Goal: Task Accomplishment & Management: Complete application form

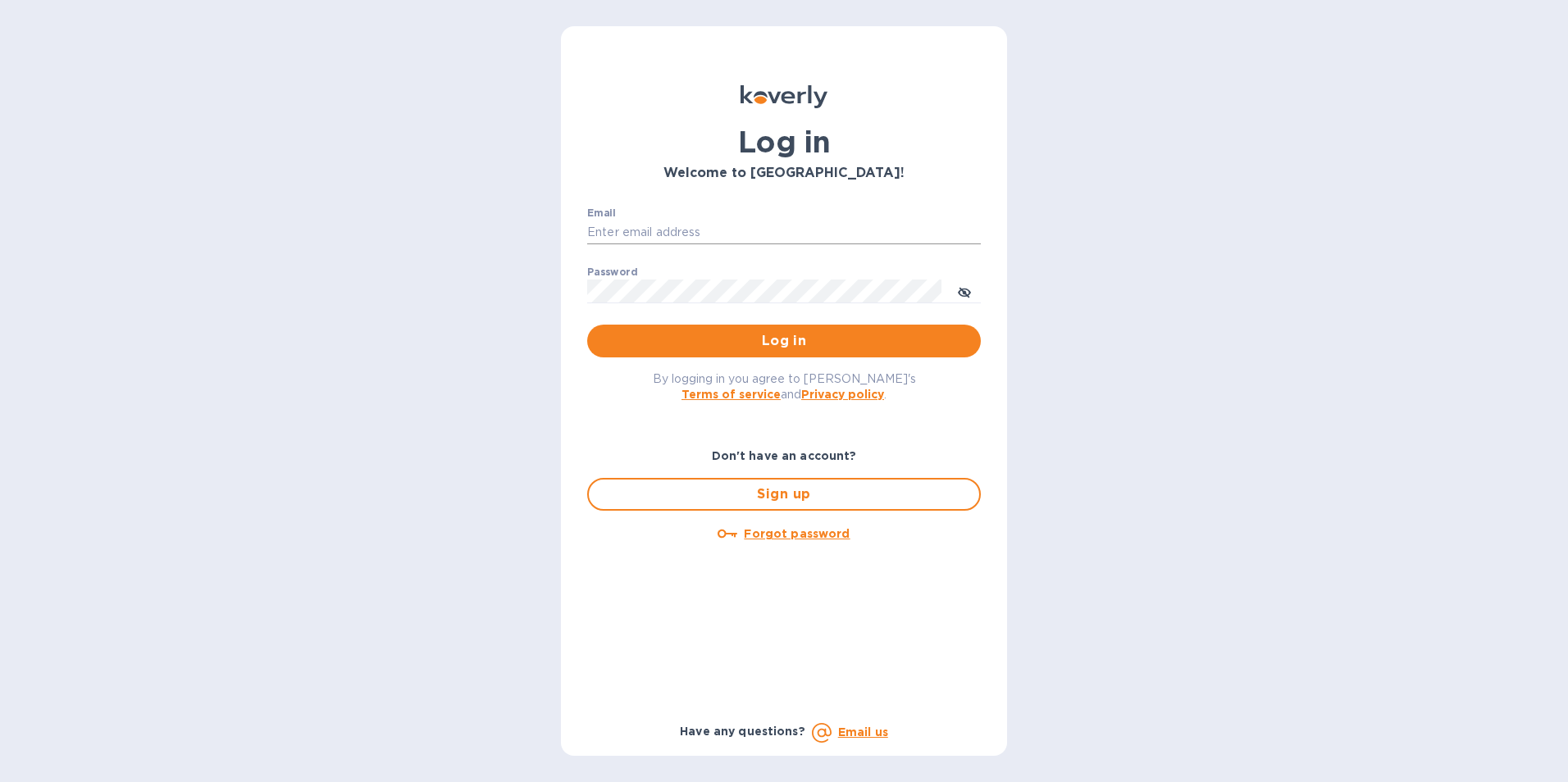
click at [656, 233] on input "Email" at bounding box center [784, 232] width 393 height 25
type input "Shia@styleedit.com"
click at [791, 337] on span "Log in" at bounding box center [784, 341] width 368 height 20
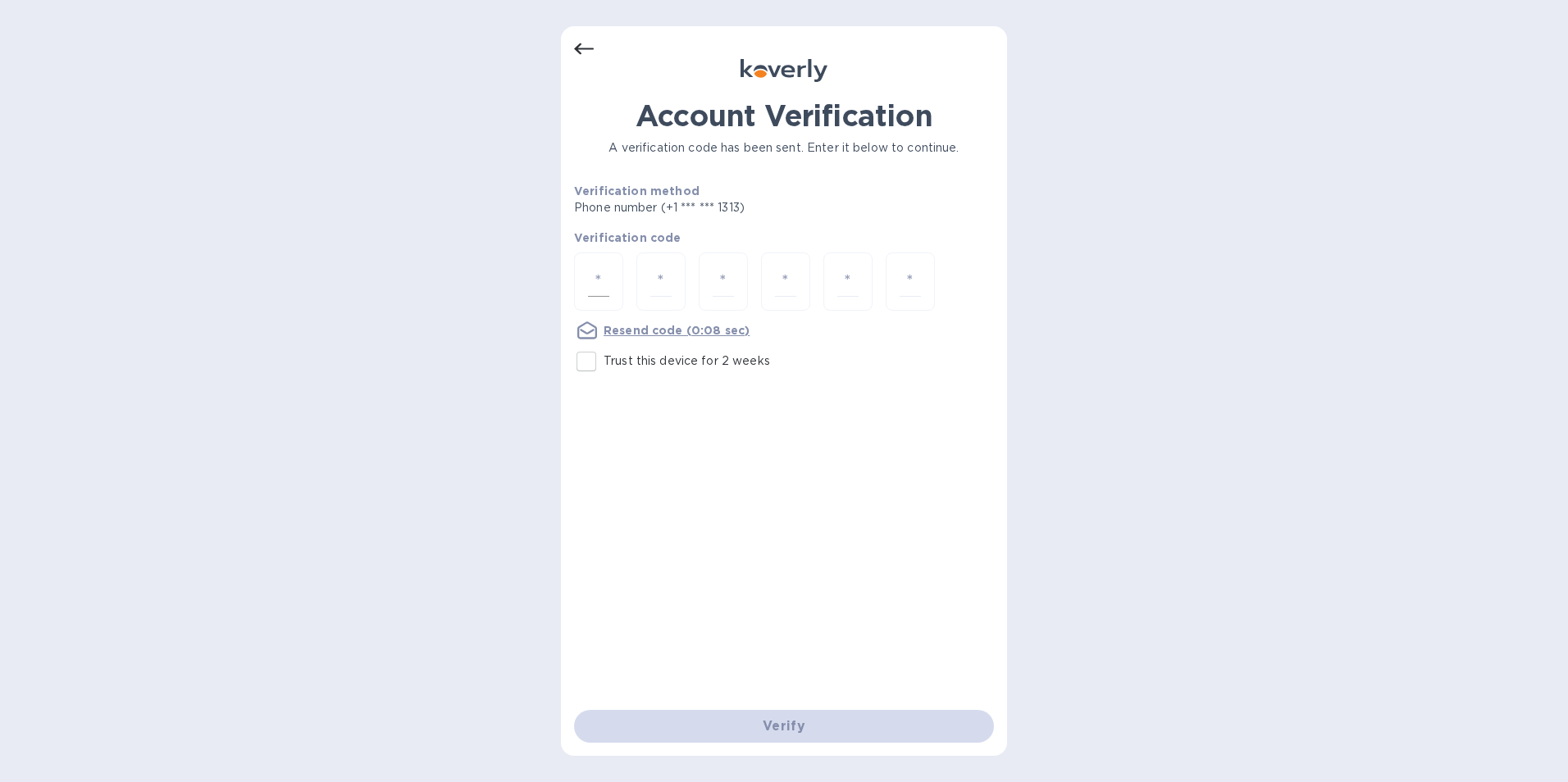
click at [603, 289] on input "number" at bounding box center [598, 281] width 21 height 30
click at [589, 362] on input "Trust this device for 2 weeks" at bounding box center [586, 361] width 35 height 35
checkbox input "true"
click at [603, 268] on input "number" at bounding box center [598, 281] width 21 height 30
type input "8"
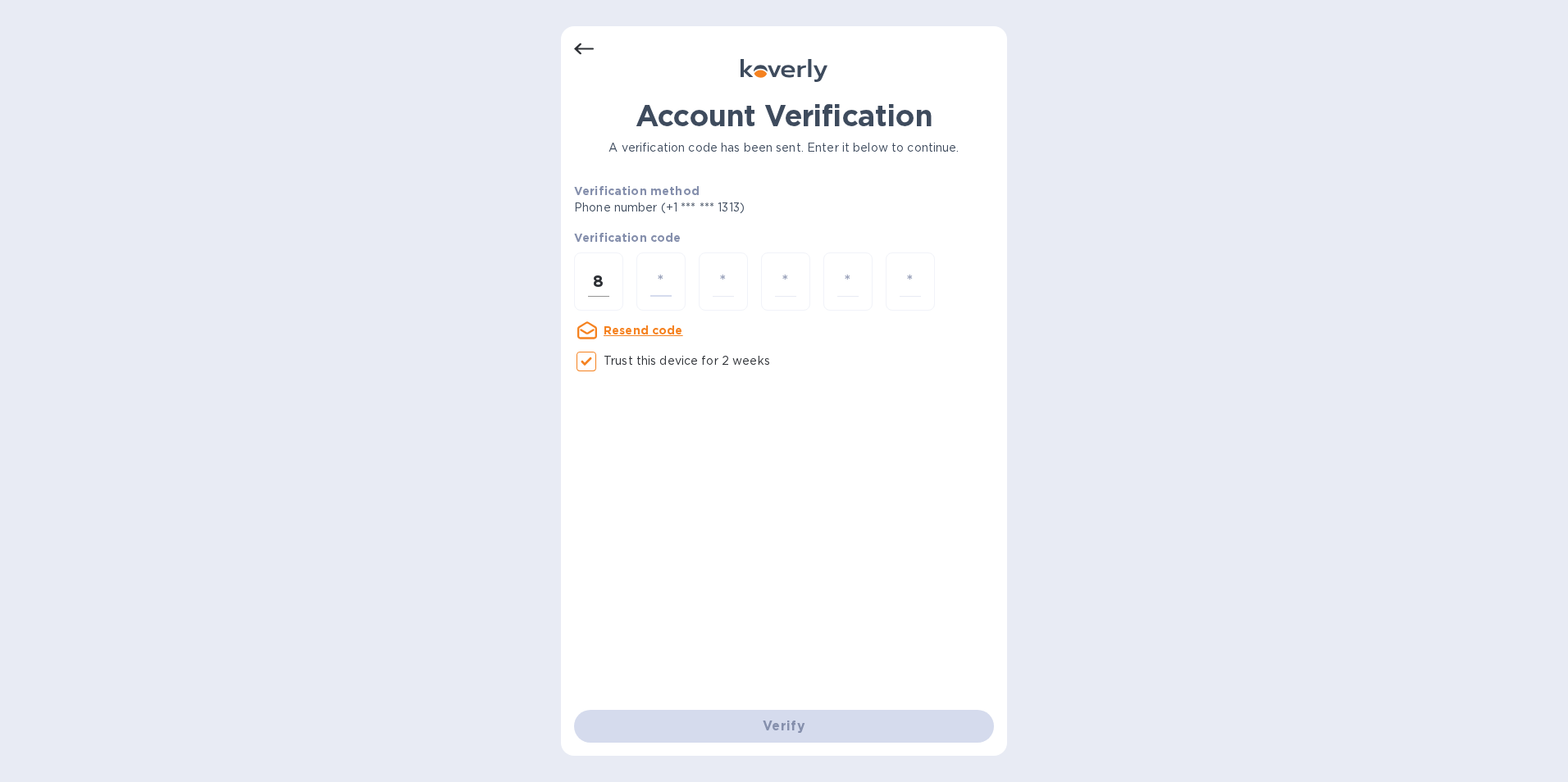
type input "6"
type input "3"
type input "9"
type input "7"
type input "5"
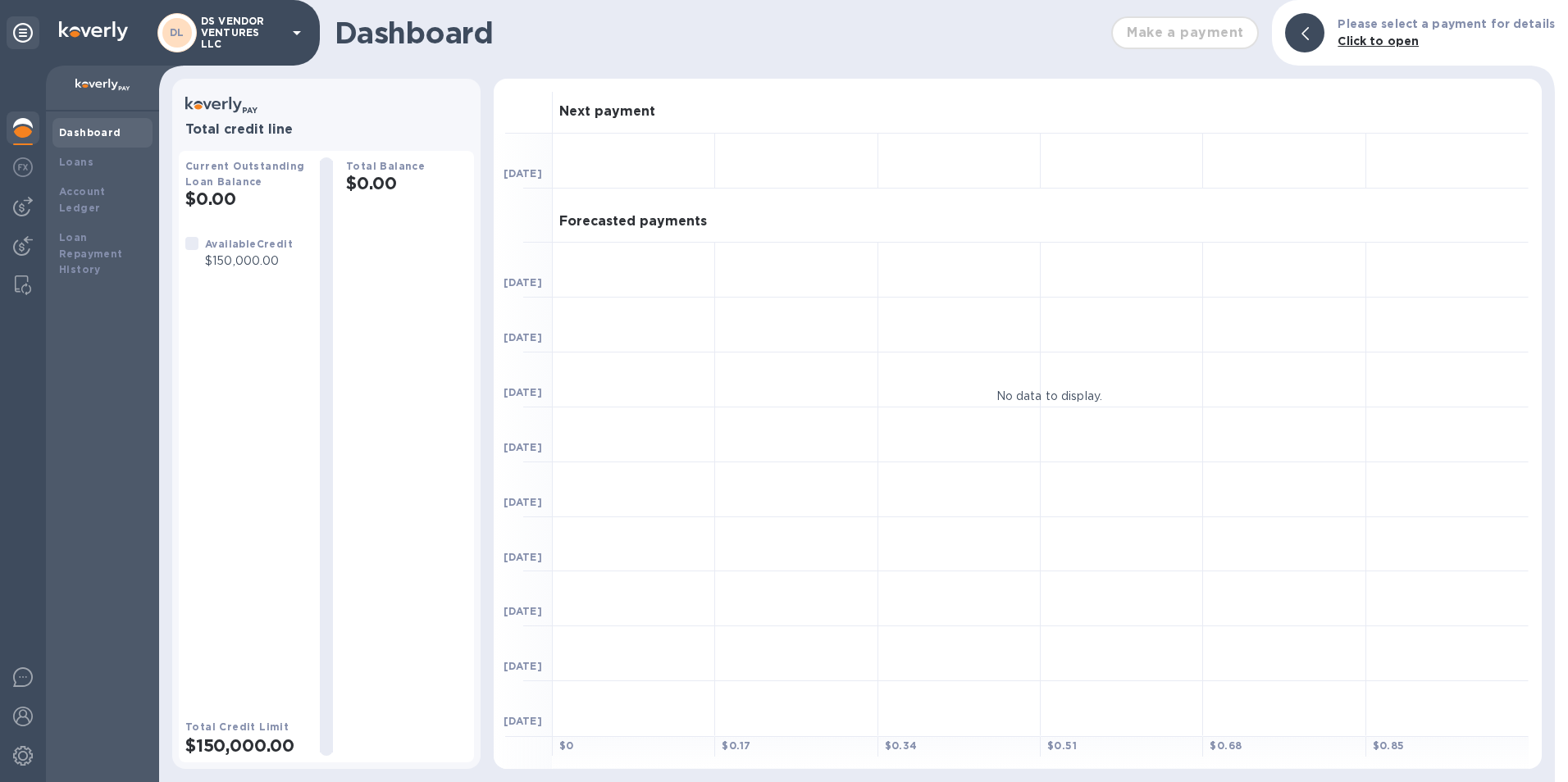
click at [288, 39] on icon at bounding box center [297, 33] width 20 height 20
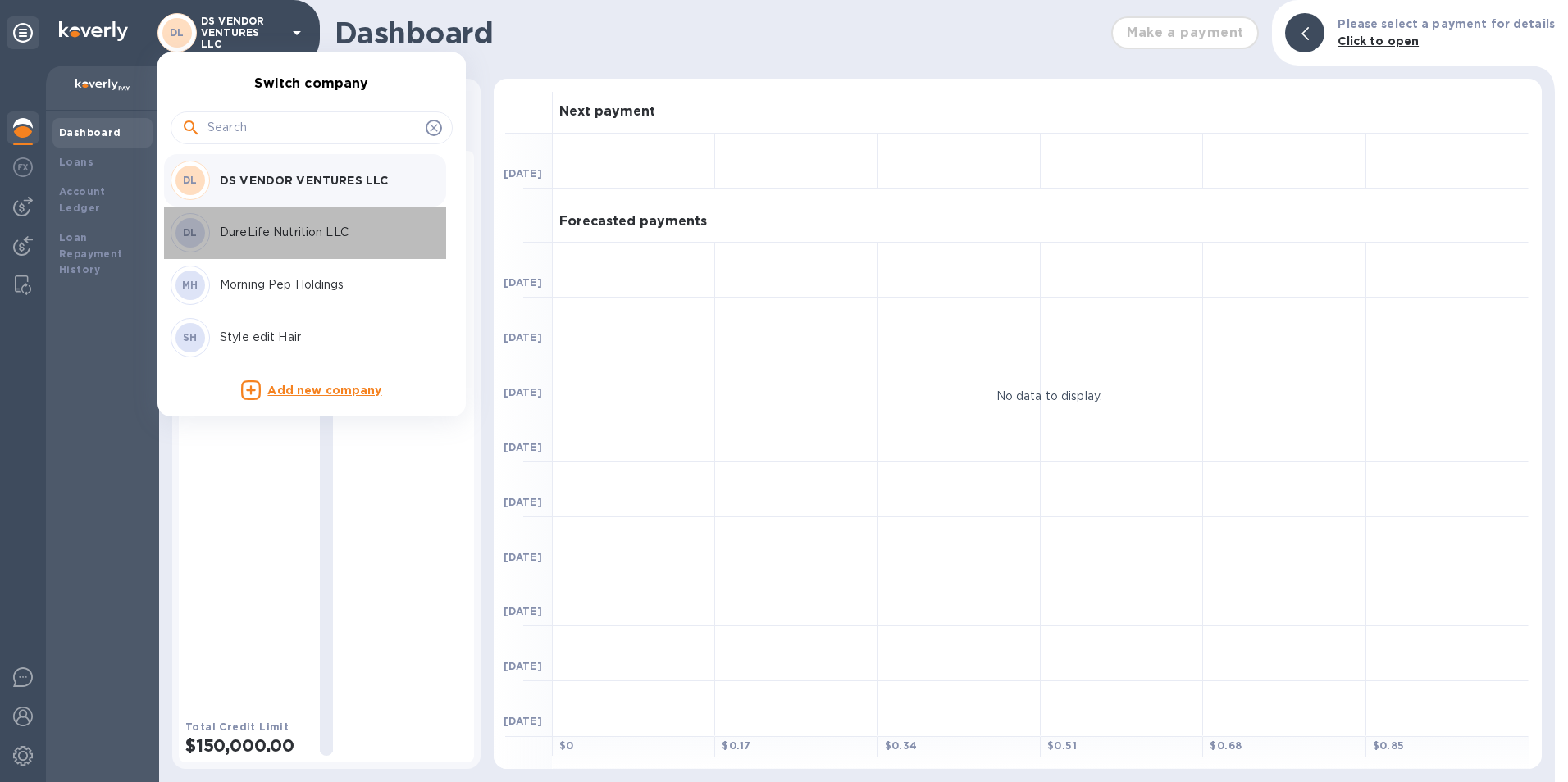
click at [285, 233] on p "DureLife Nutrition LLC" at bounding box center [323, 232] width 207 height 17
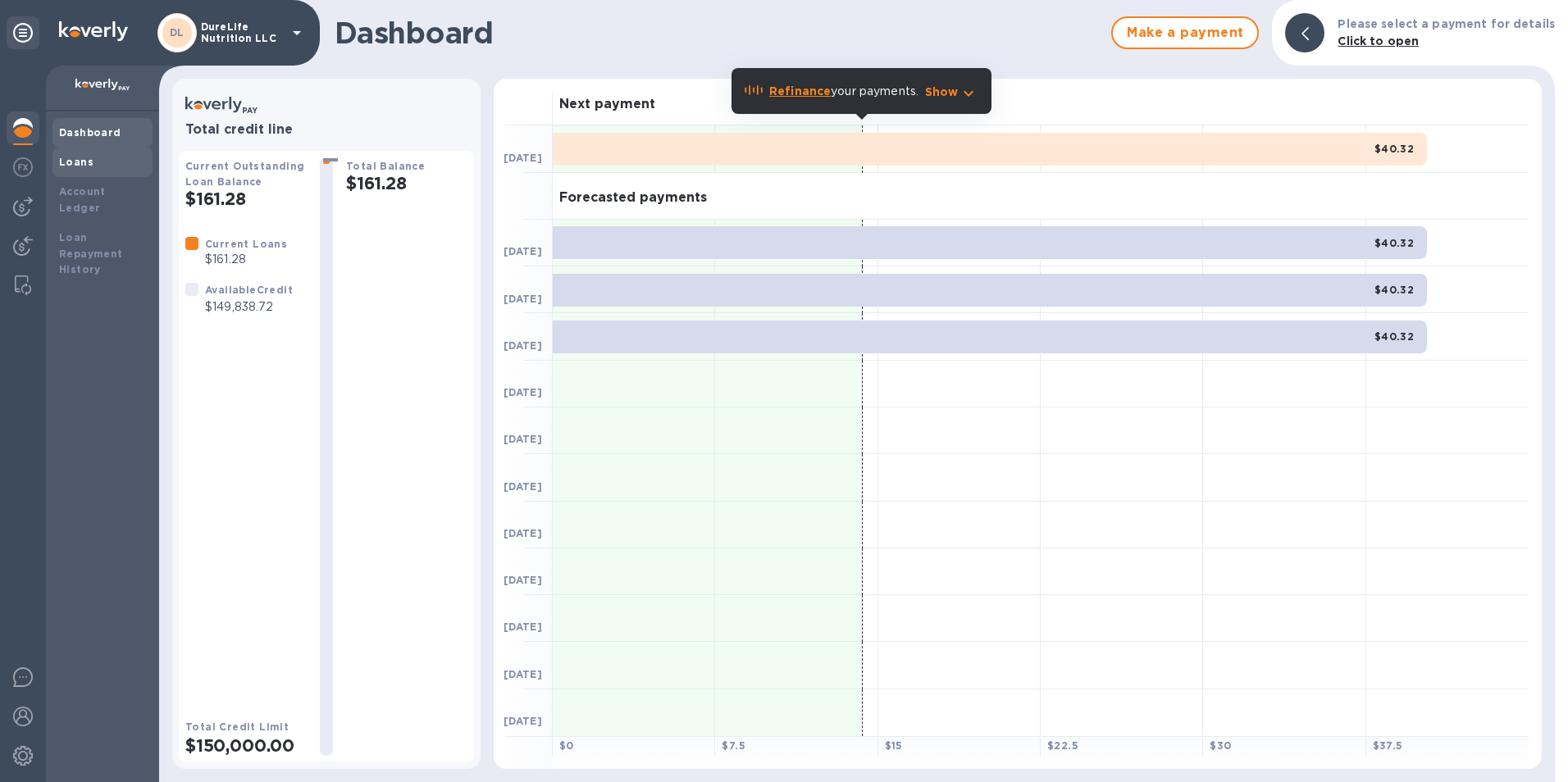
click at [85, 173] on div "Loans" at bounding box center [102, 162] width 100 height 29
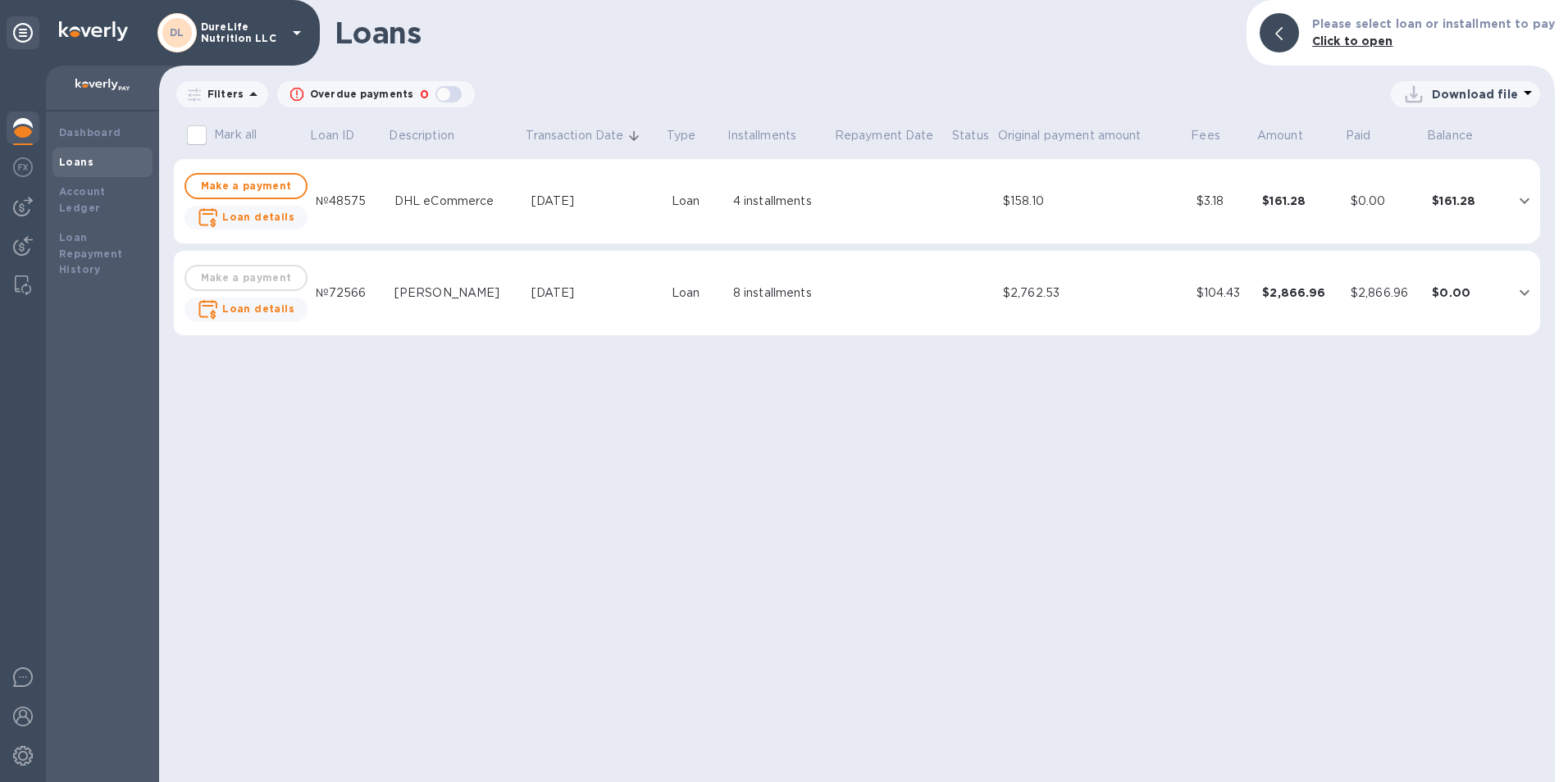
click at [413, 211] on td "DHL eCommerce" at bounding box center [456, 201] width 137 height 85
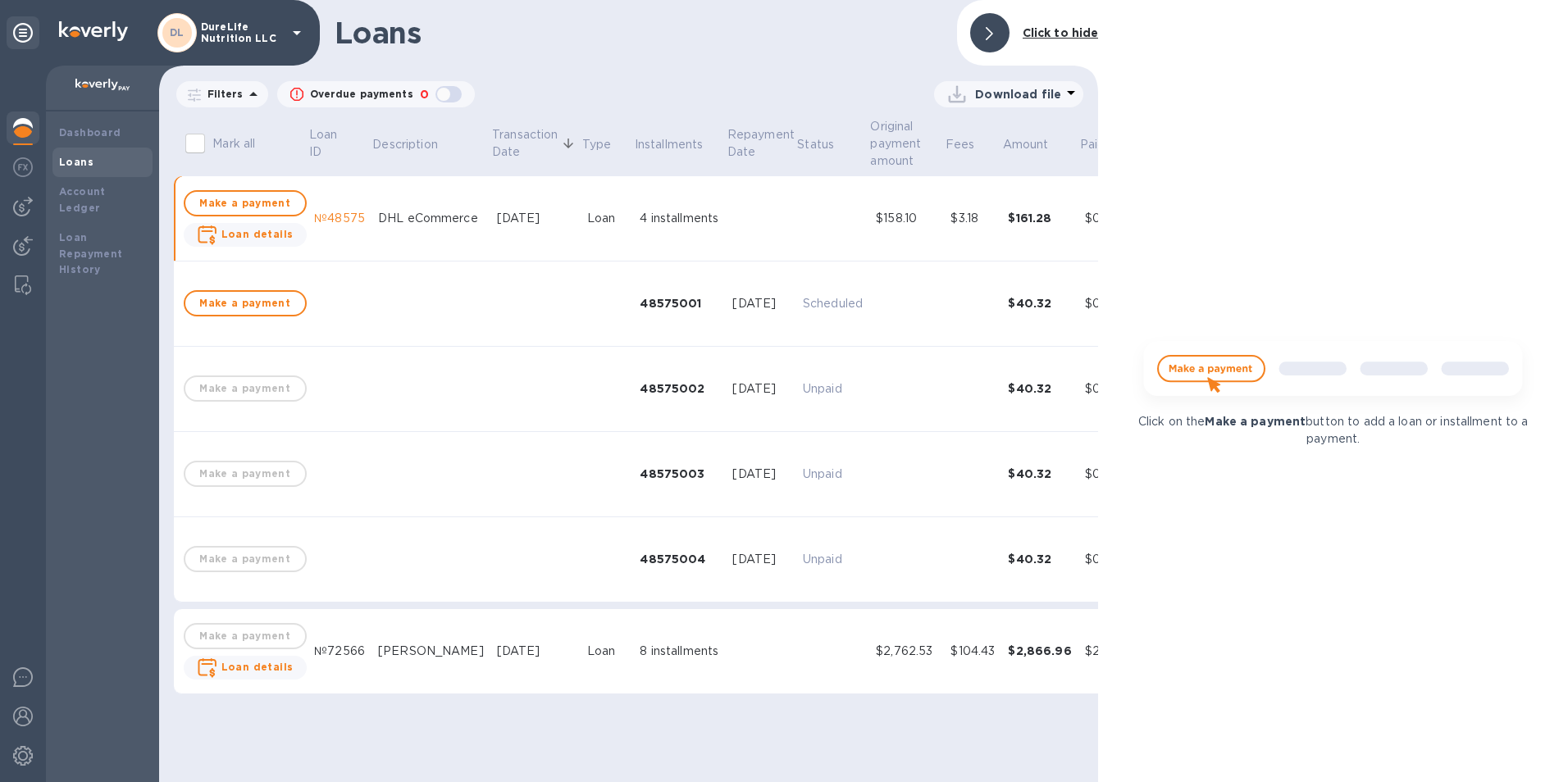
click at [944, 156] on th "Fees" at bounding box center [972, 145] width 58 height 59
click at [945, 140] on p "Fees" at bounding box center [960, 145] width 29 height 17
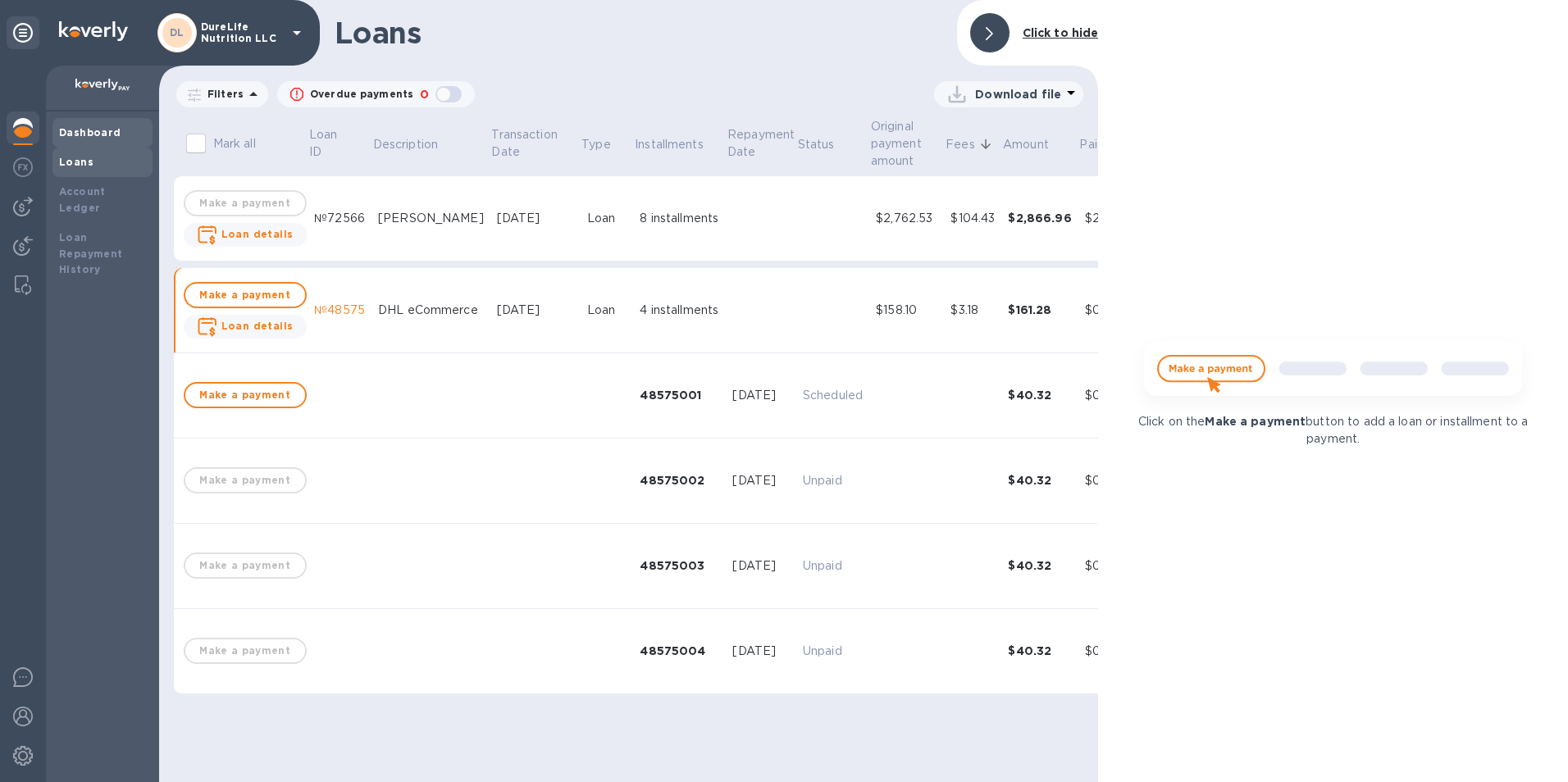
click at [88, 122] on div "Dashboard" at bounding box center [102, 133] width 100 height 29
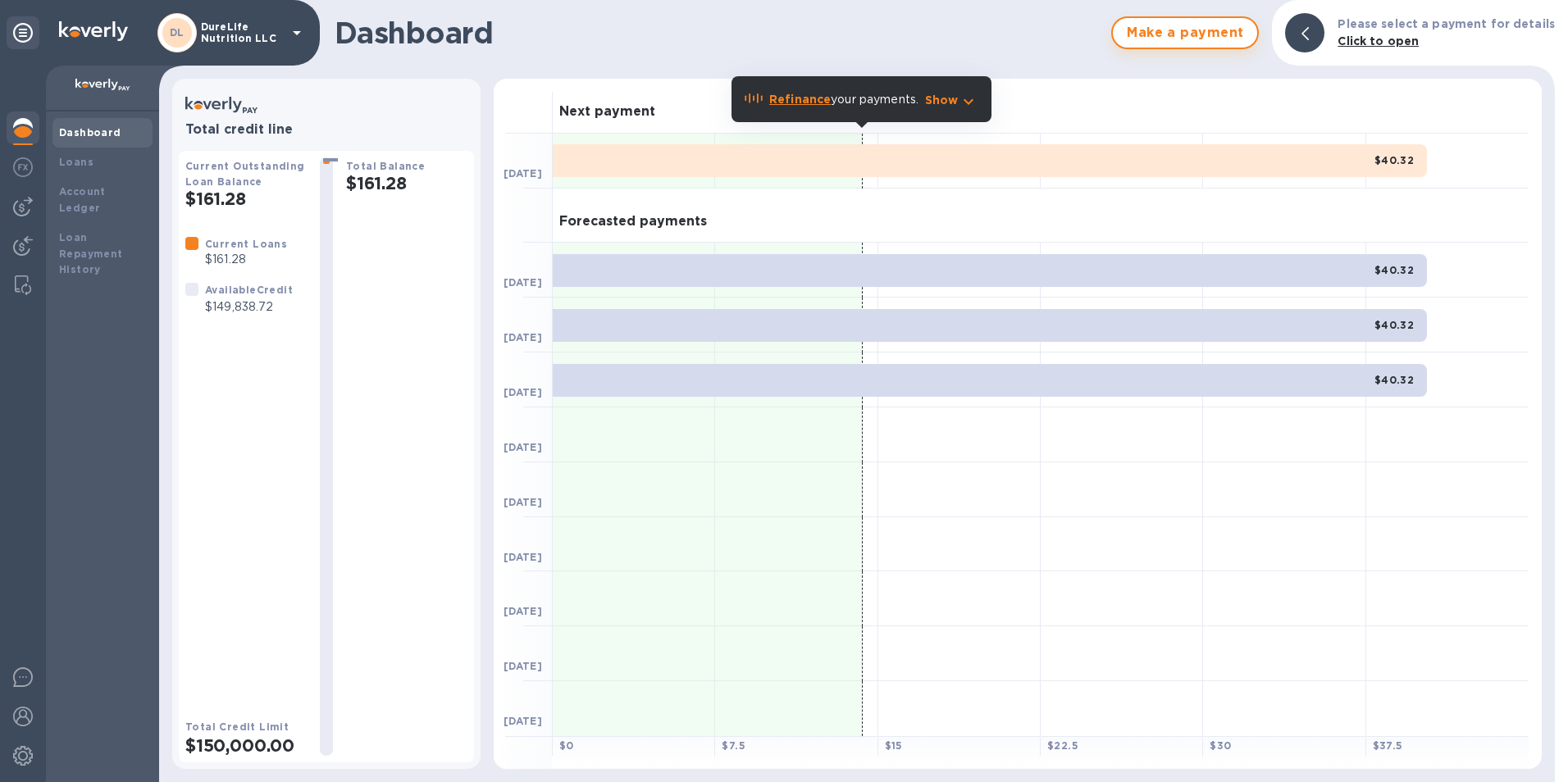
click at [1244, 40] on span "Make a payment" at bounding box center [1185, 33] width 118 height 20
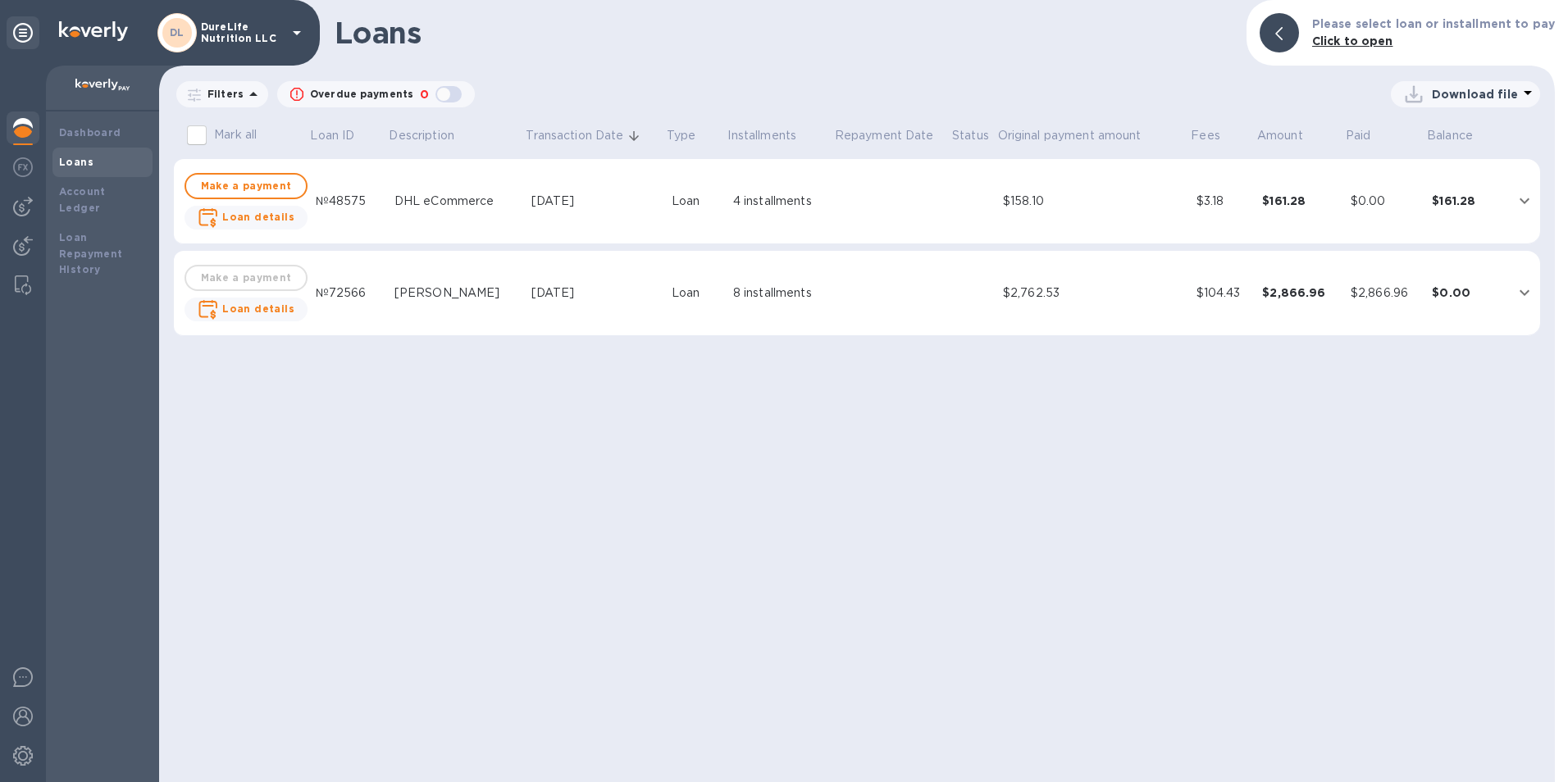
click at [1495, 209] on td "$161.28" at bounding box center [1466, 201] width 81 height 85
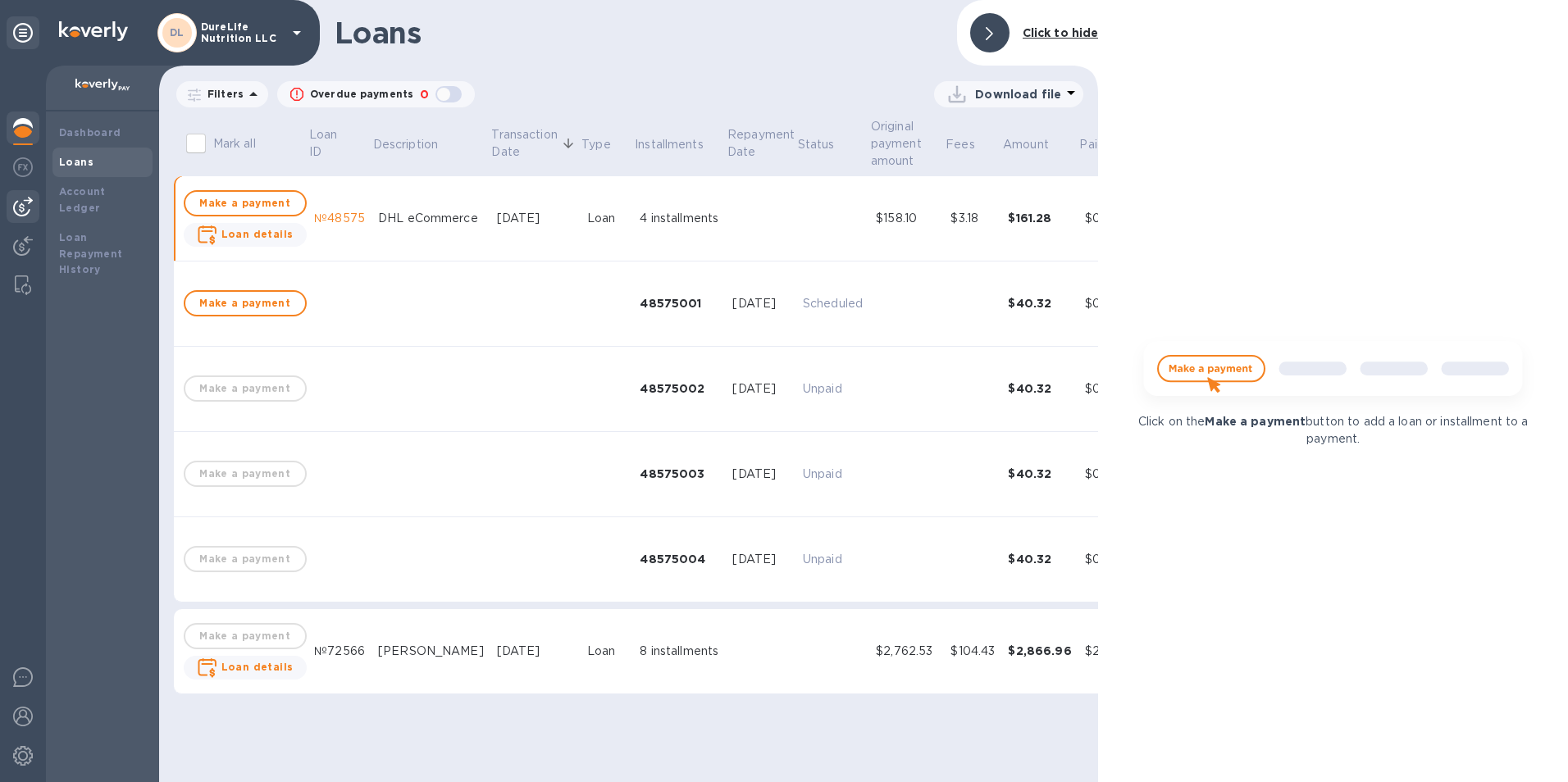
click at [26, 209] on img at bounding box center [23, 207] width 20 height 20
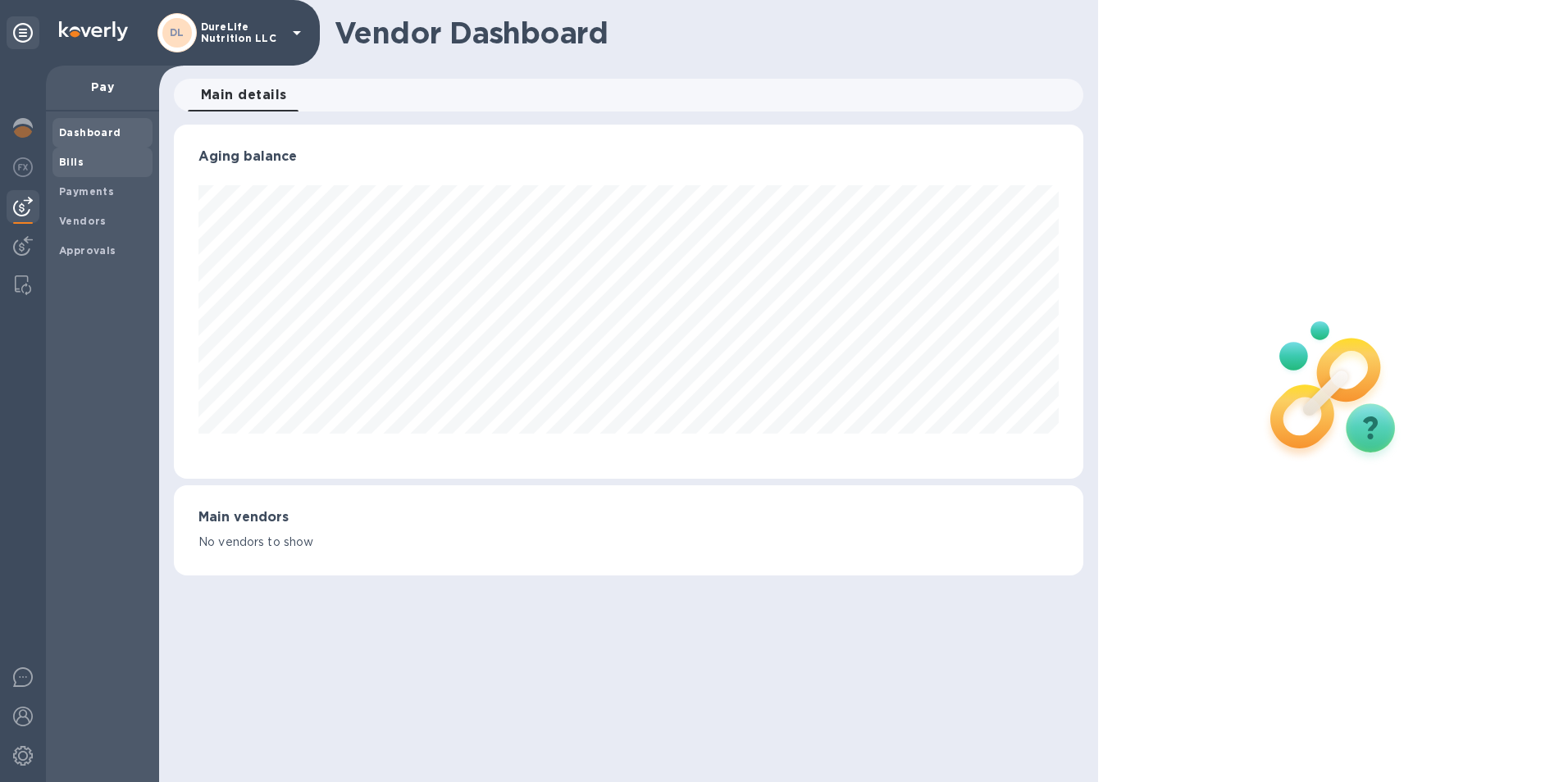
scroll to position [354, 910]
click at [86, 156] on span "Bills" at bounding box center [102, 162] width 87 height 16
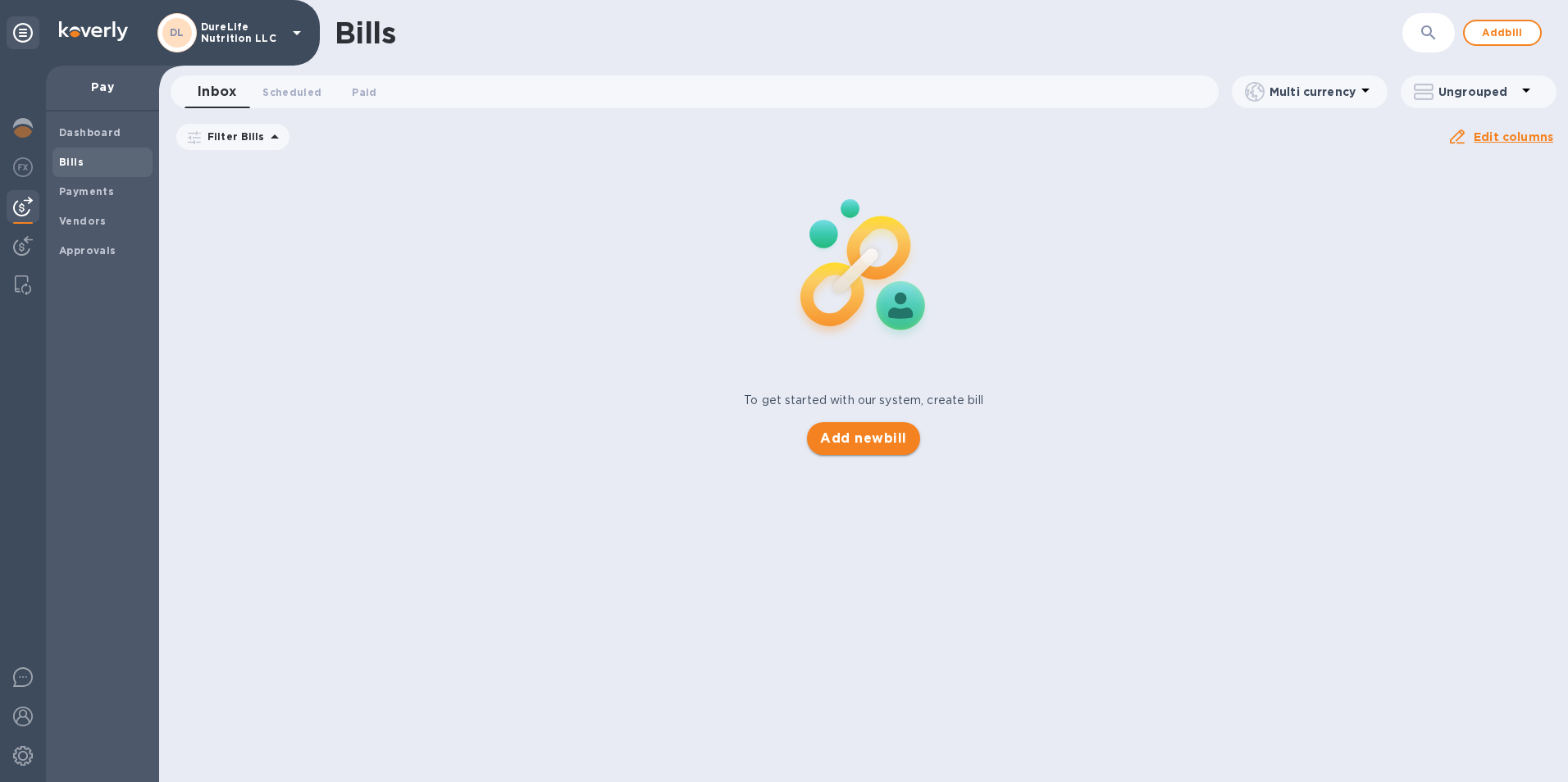
click at [903, 446] on span "Add new bill" at bounding box center [863, 439] width 86 height 20
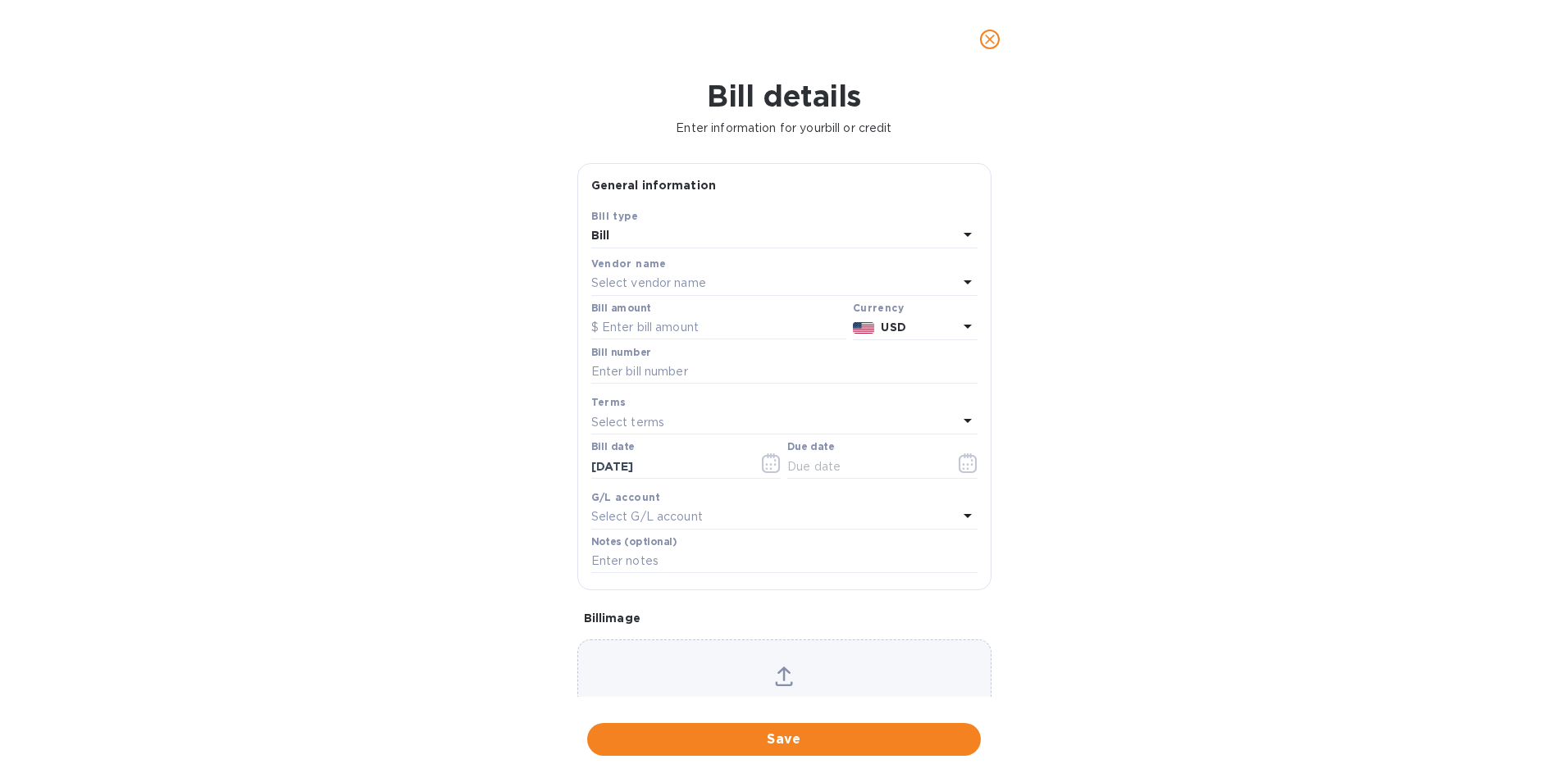
click at [695, 284] on p "Select vendor name" at bounding box center [648, 283] width 114 height 17
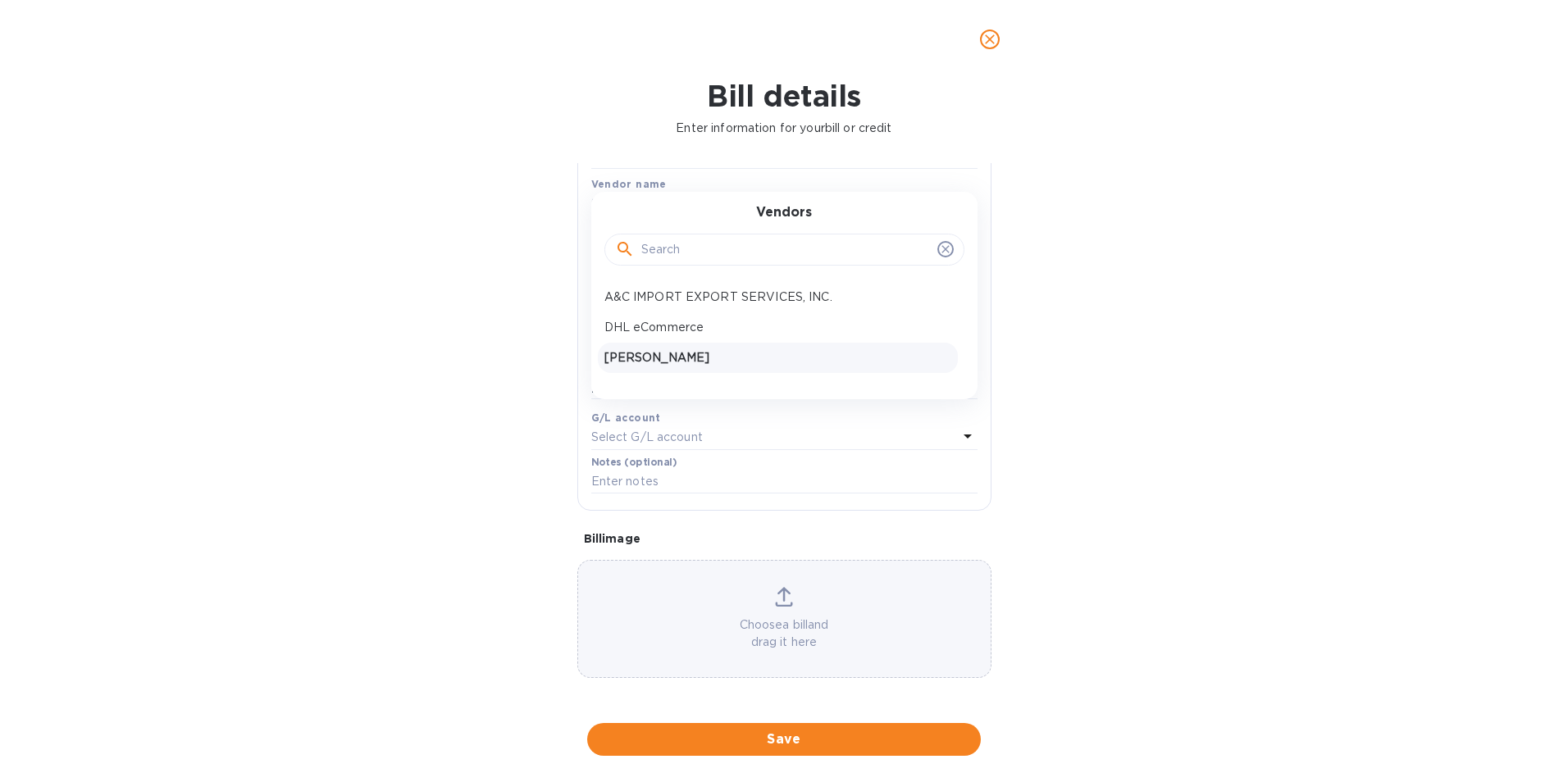
click at [694, 351] on p "Poly Maven" at bounding box center [778, 358] width 347 height 17
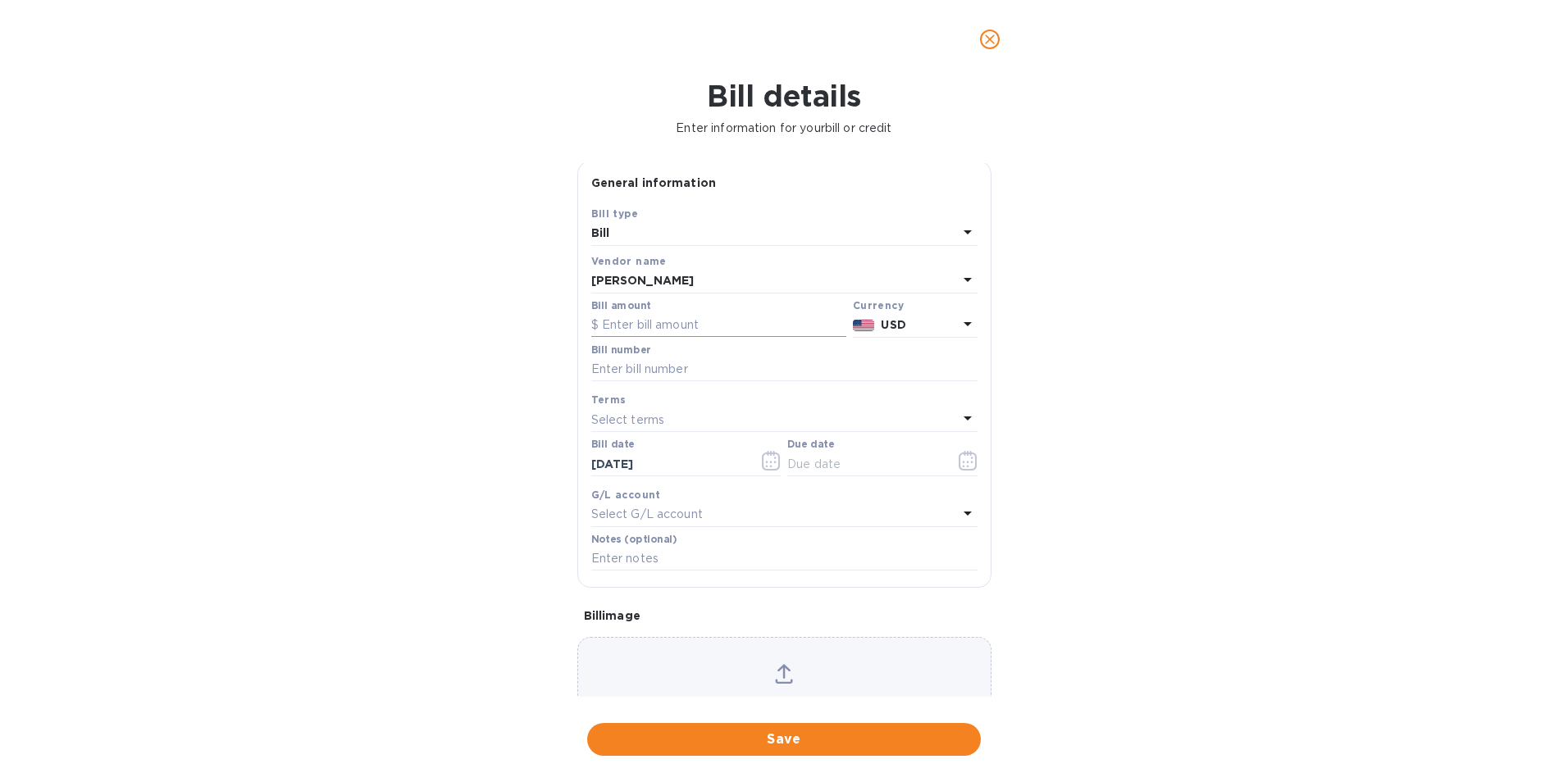
scroll to position [1, 0]
click at [690, 319] on input "text" at bounding box center [718, 327] width 255 height 25
type input "50,000"
click at [781, 737] on span "Save" at bounding box center [784, 740] width 368 height 20
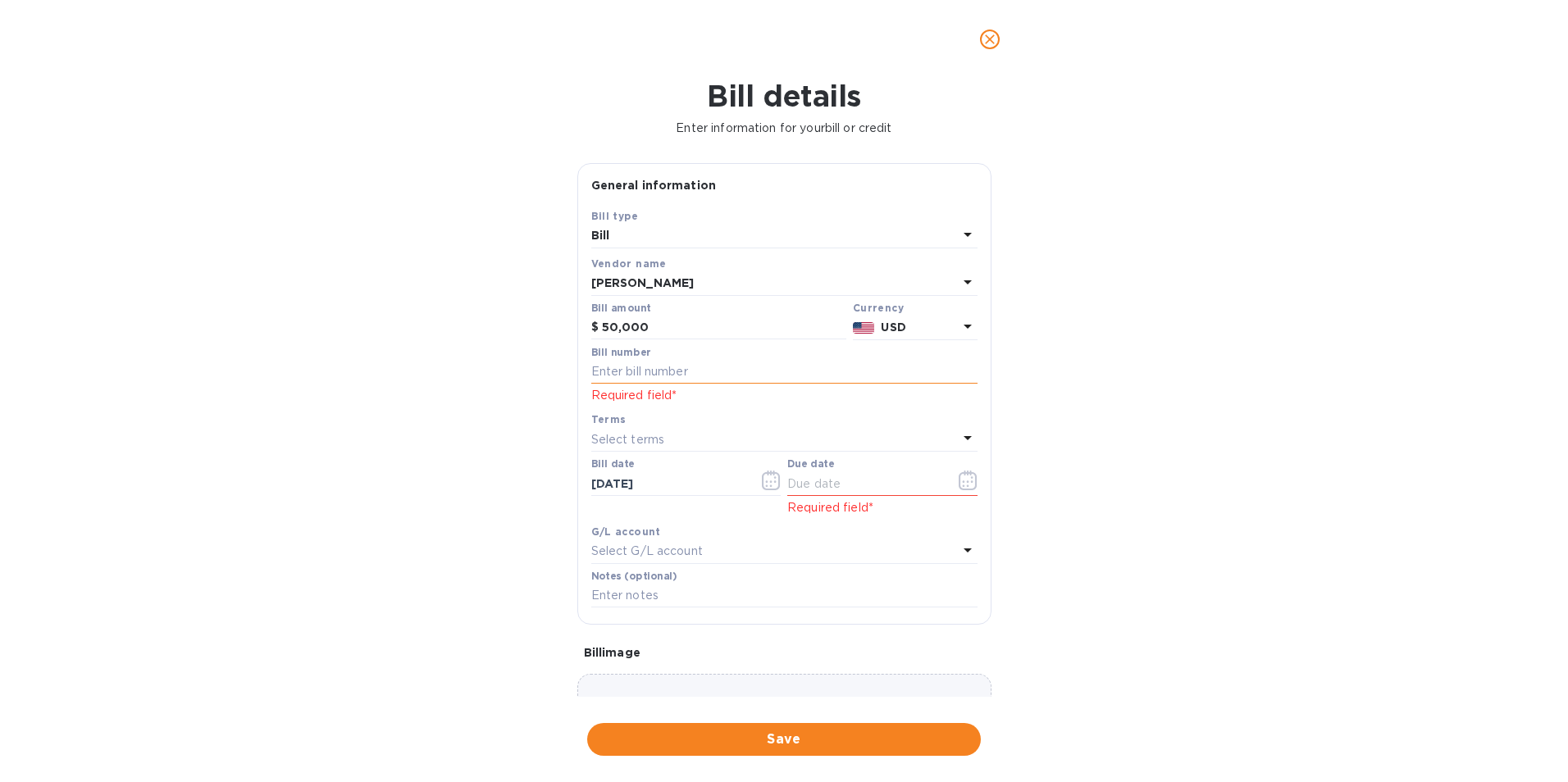
click at [674, 370] on input "text" at bounding box center [784, 371] width 386 height 25
type input "2"
type input "Test"
click at [963, 482] on icon "button" at bounding box center [968, 480] width 19 height 20
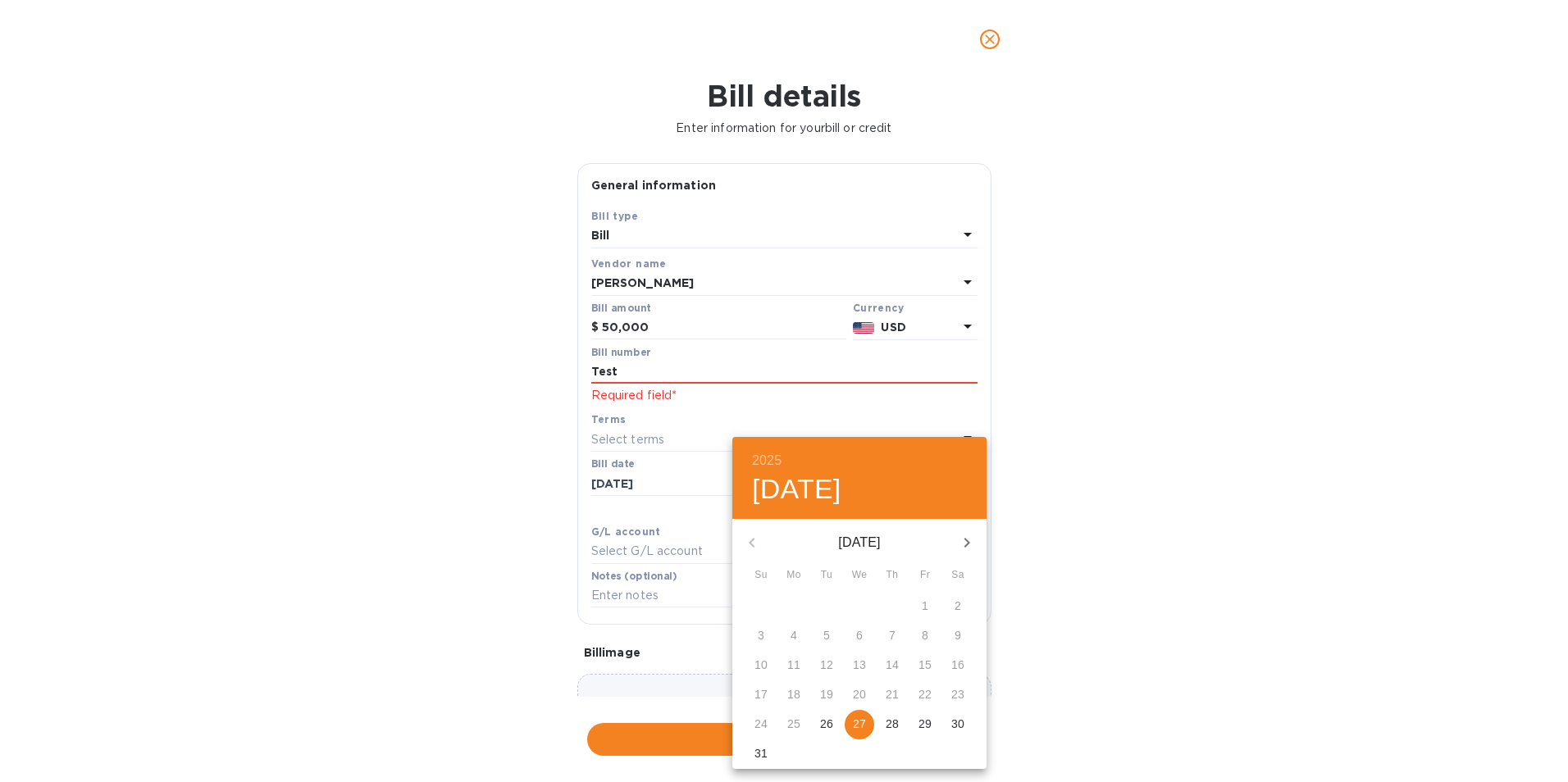
click at [865, 731] on p "27" at bounding box center [859, 723] width 13 height 16
type input "08/27/2025"
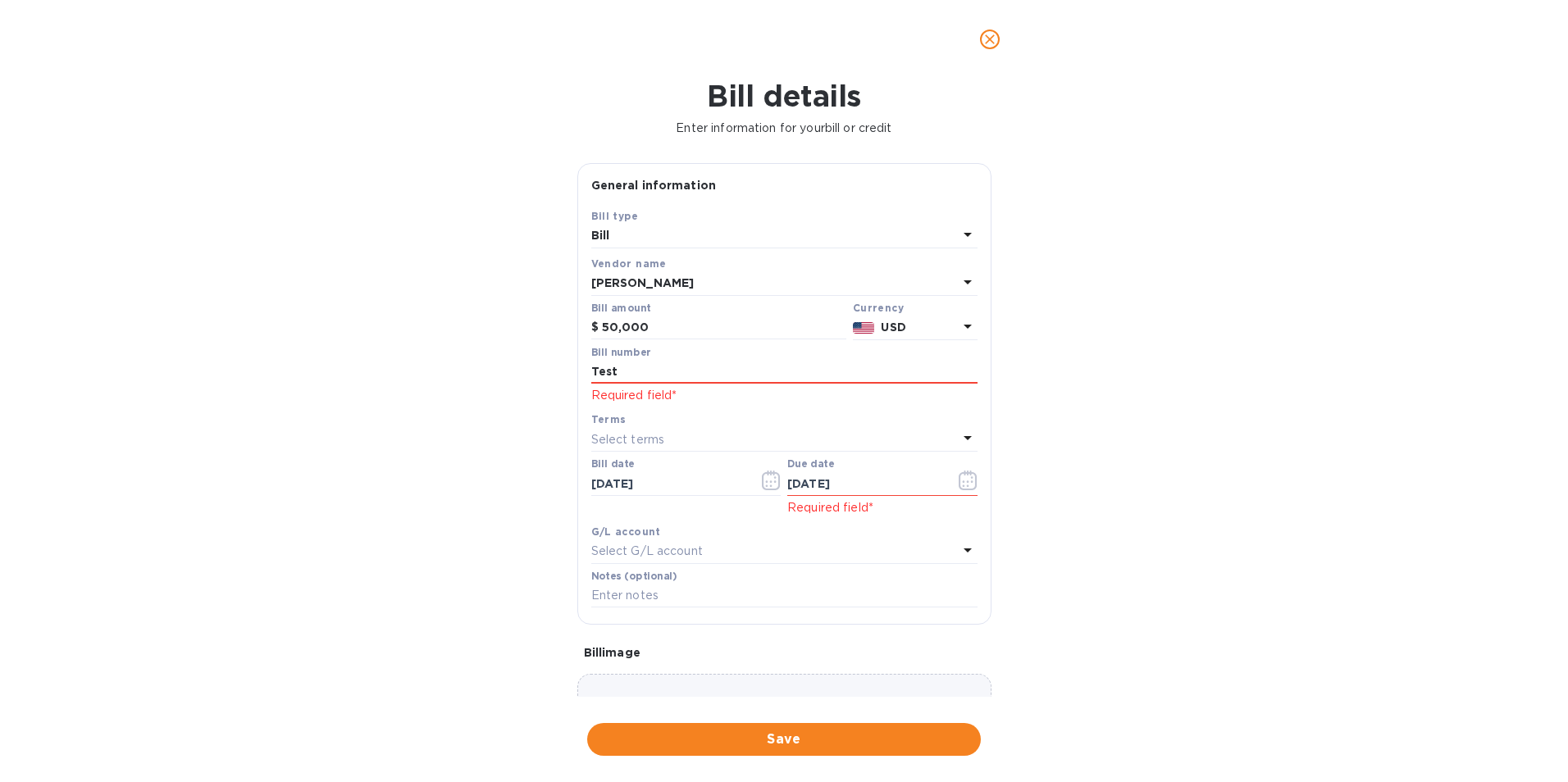
click at [863, 746] on span "Save" at bounding box center [784, 740] width 368 height 20
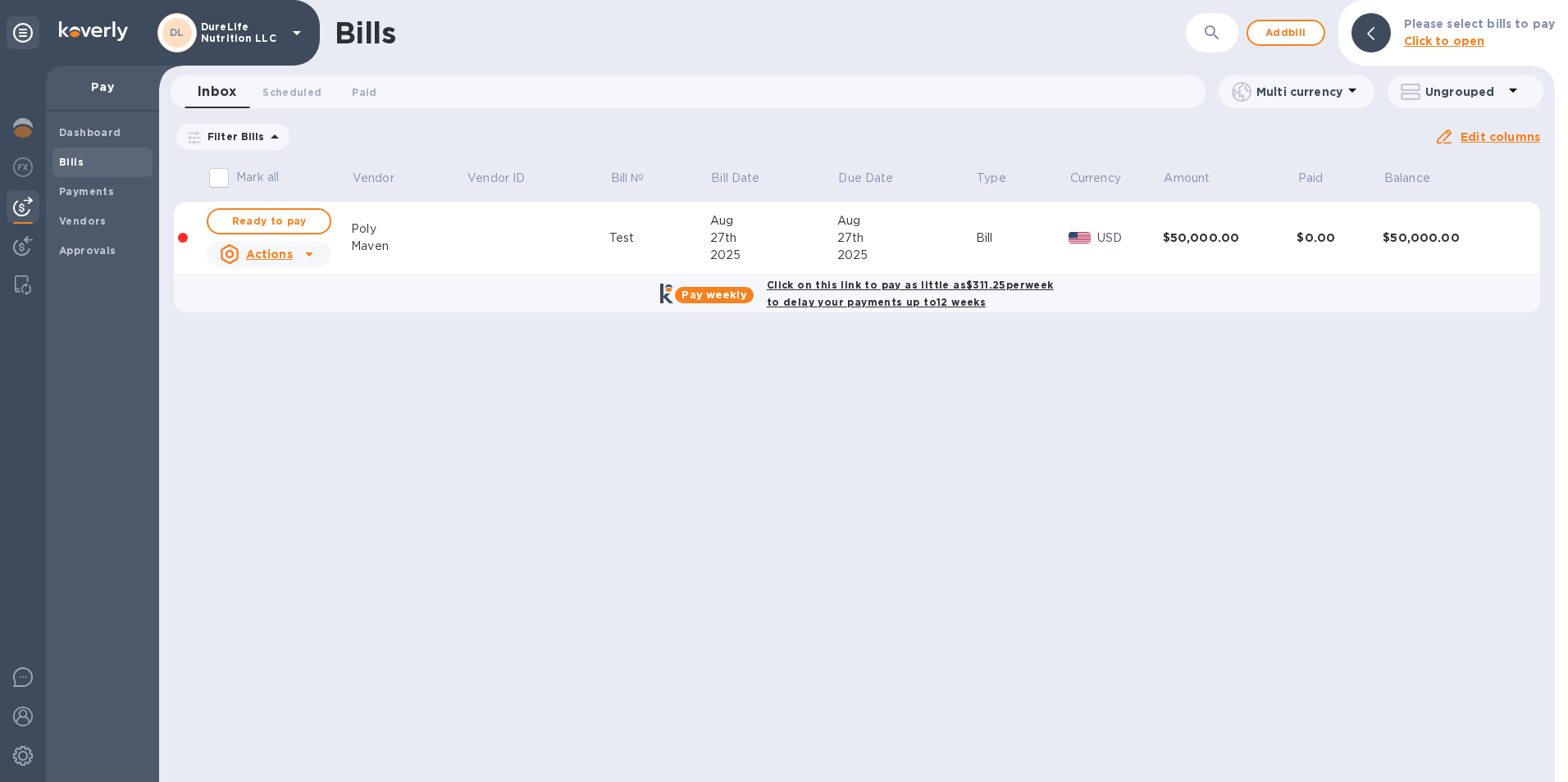
click at [916, 286] on b "Click on this link to pay as little as $311.25 per week to delay your payments …" at bounding box center [910, 294] width 287 height 29
checkbox input "true"
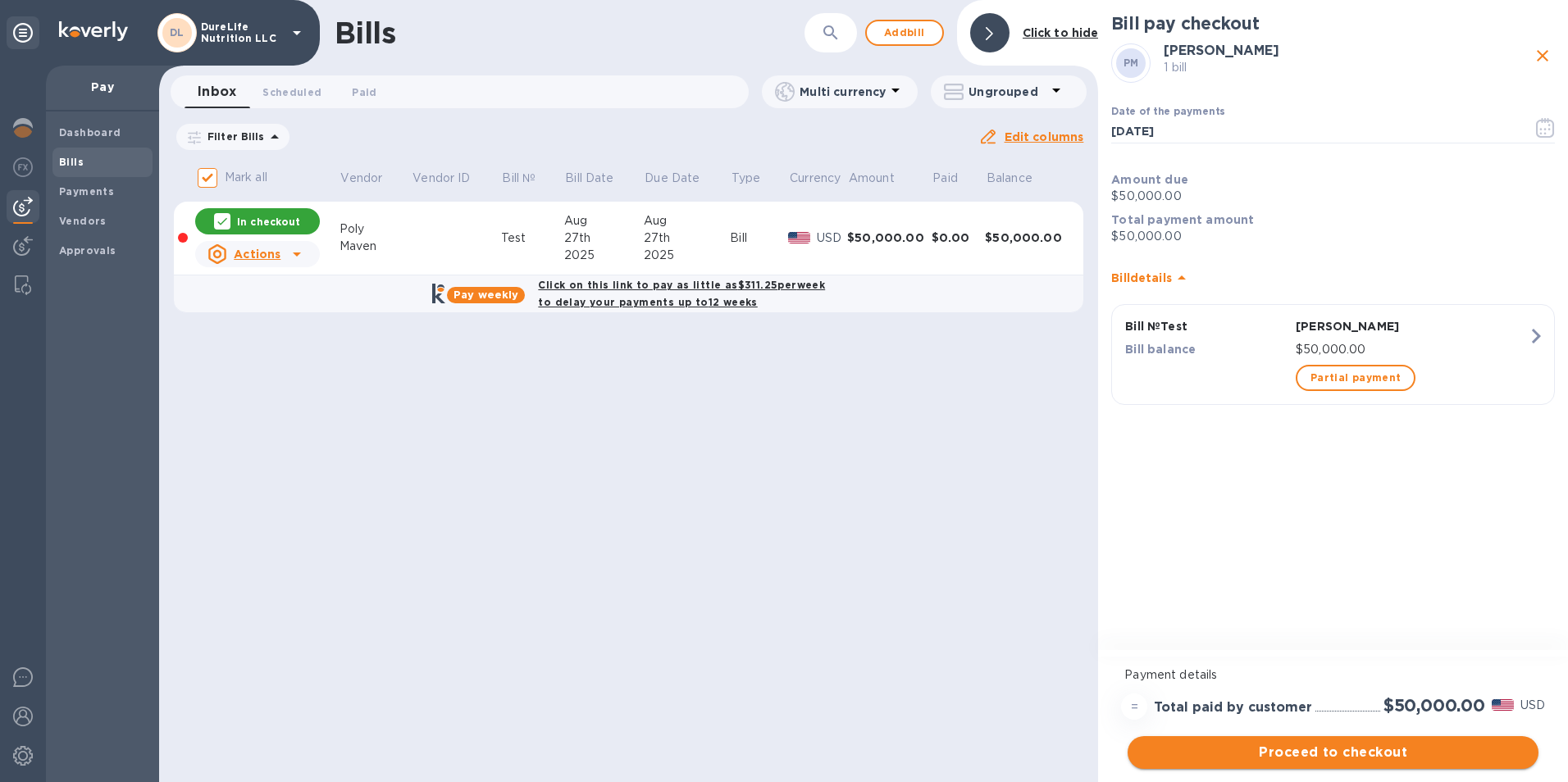
click at [1355, 746] on span "Proceed to checkout" at bounding box center [1333, 753] width 384 height 20
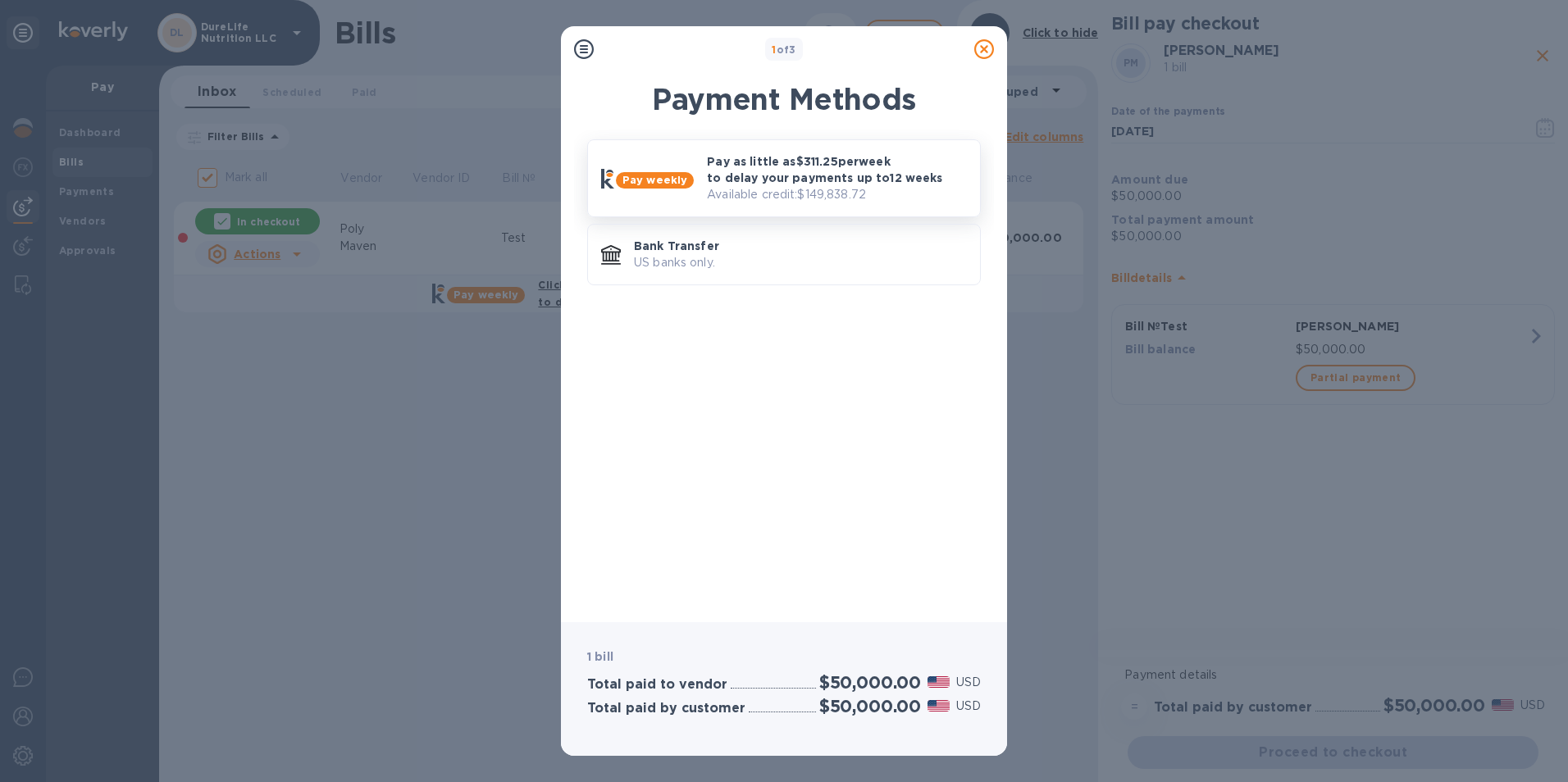
click at [818, 180] on p "Pay as little as $311.25 per week to delay your payments up to 12 weeks" at bounding box center [837, 170] width 260 height 33
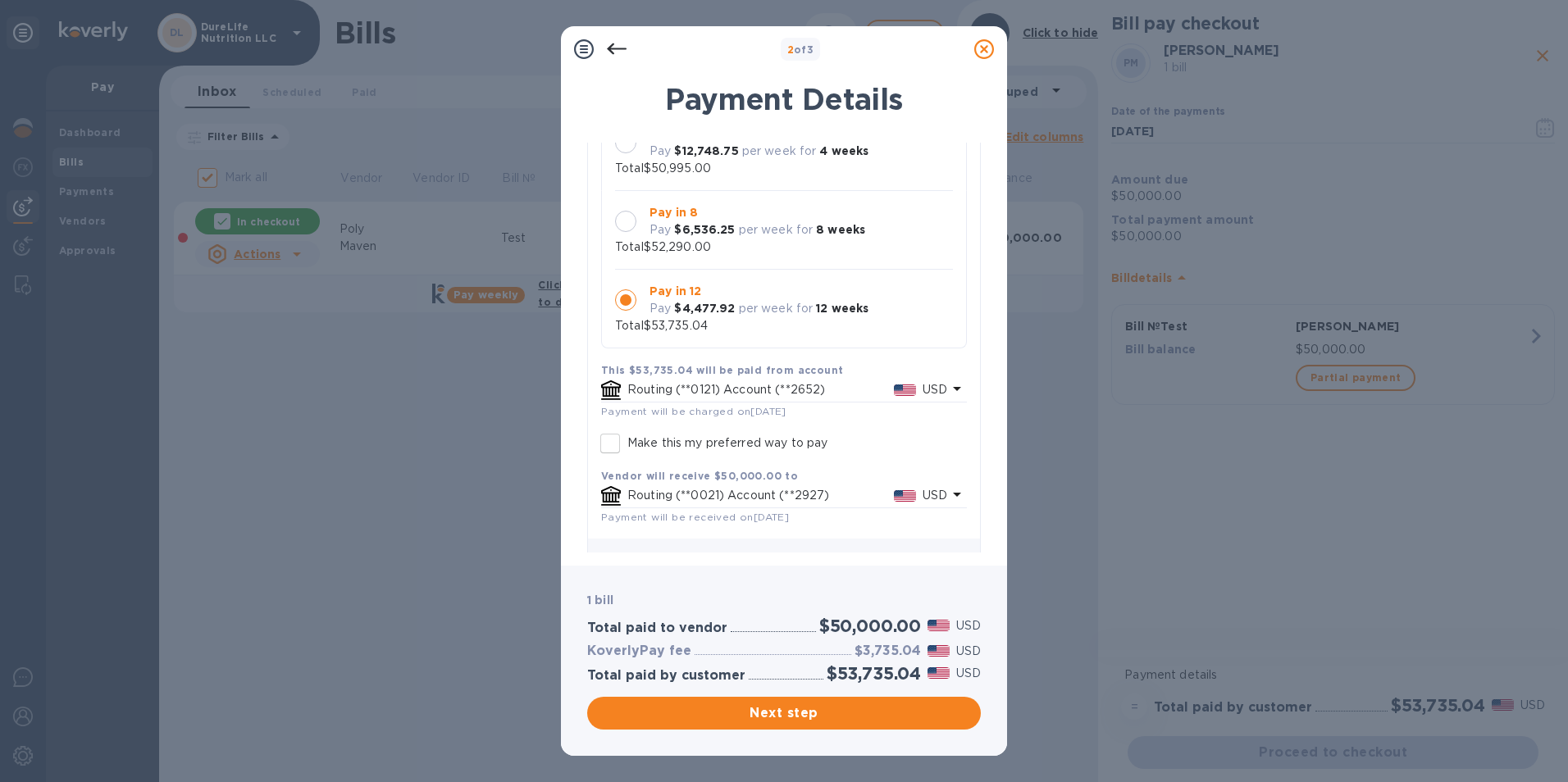
scroll to position [162, 0]
click at [854, 635] on h2 "$50,000.00" at bounding box center [869, 626] width 102 height 20
copy h2 "50,000.00"
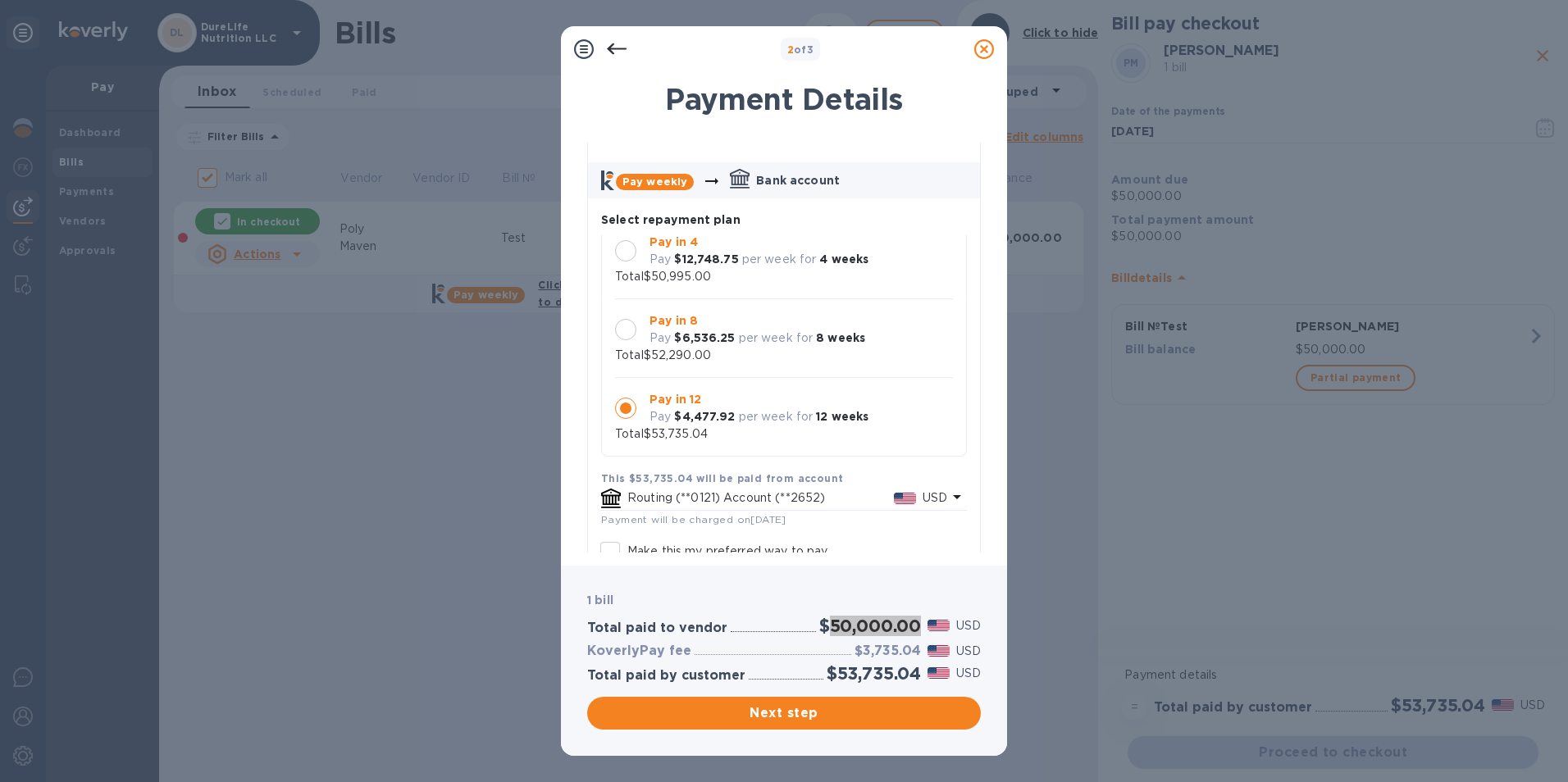
scroll to position [82, 0]
